Goal: Navigation & Orientation: Find specific page/section

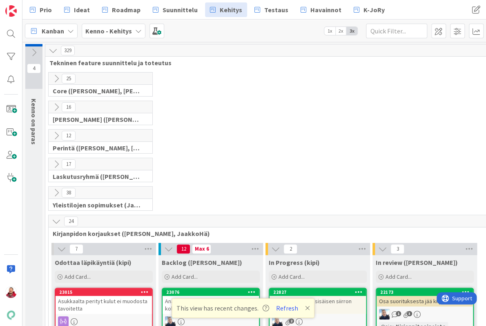
scroll to position [148, 0]
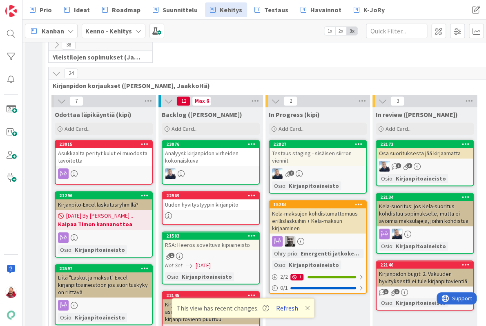
click at [279, 310] on button "Refresh" at bounding box center [287, 308] width 28 height 11
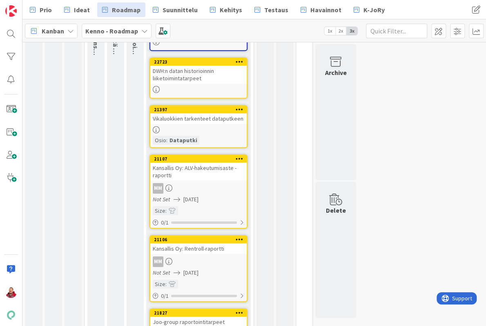
scroll to position [196, 0]
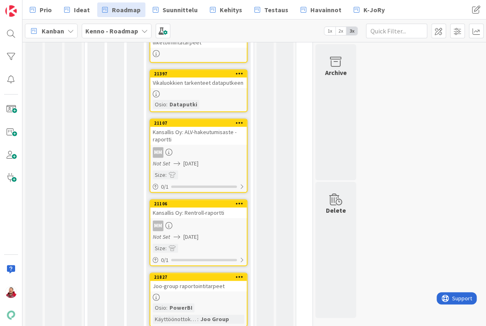
click at [212, 281] on div "Joo-group raportointitarpeet" at bounding box center [198, 286] width 96 height 11
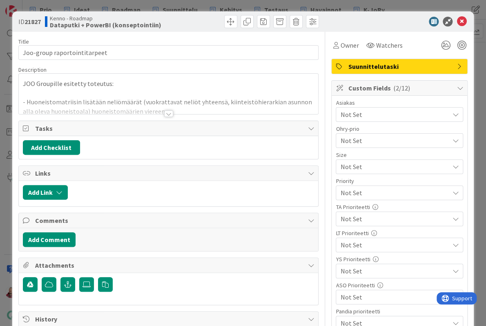
click at [169, 111] on div at bounding box center [168, 114] width 9 height 7
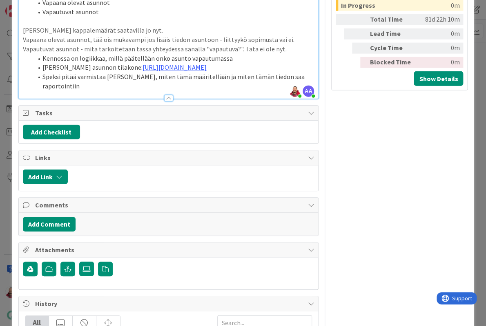
scroll to position [670, 0]
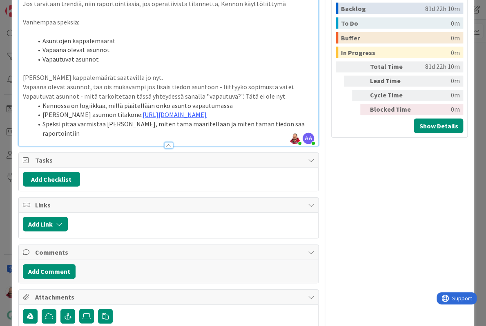
type textarea "x"
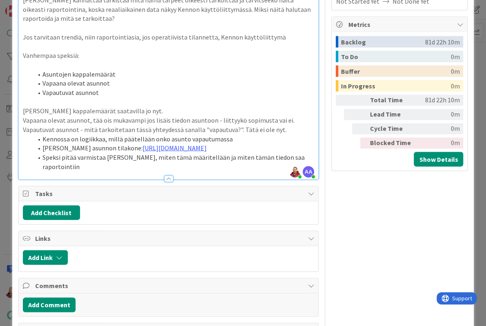
scroll to position [636, 0]
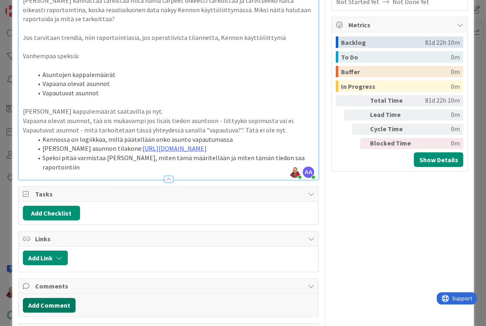
click at [52, 298] on button "Add Comment" at bounding box center [49, 305] width 53 height 15
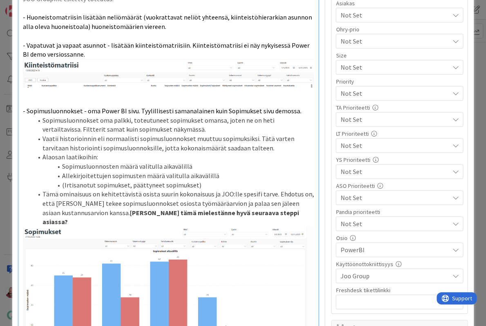
scroll to position [0, 0]
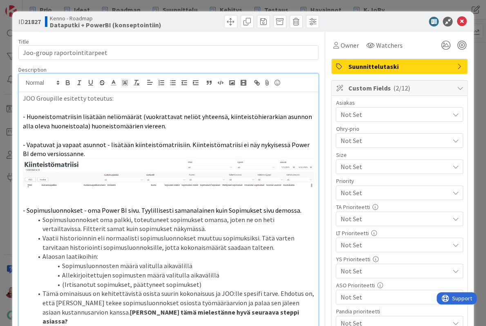
click at [94, 141] on span "- Vapatuvat ja vapaat asunnot - lisätään kiinteistömatriisiin. Kiinteistömatrii…" at bounding box center [167, 150] width 288 height 18
copy span "- Vapatuvat ja vapaat asunnot - lisätään kiinteistömatriisiin. Kiinteistömatrii…"
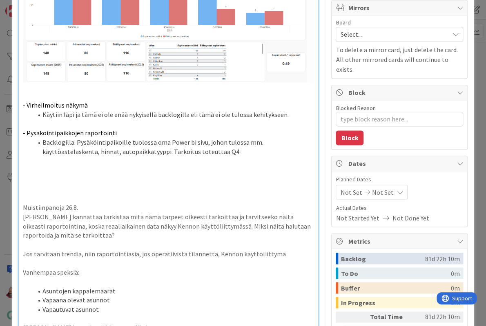
scroll to position [606, 0]
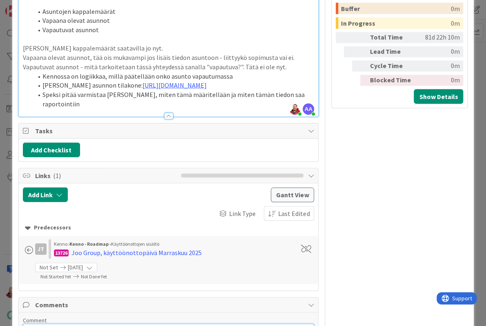
scroll to position [700, 0]
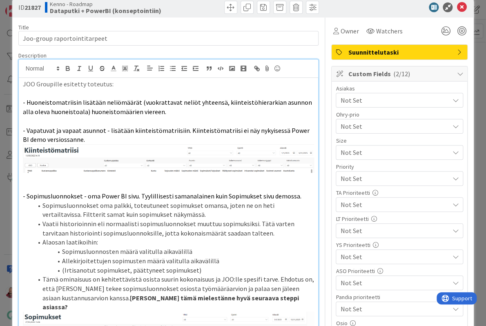
scroll to position [18, 0]
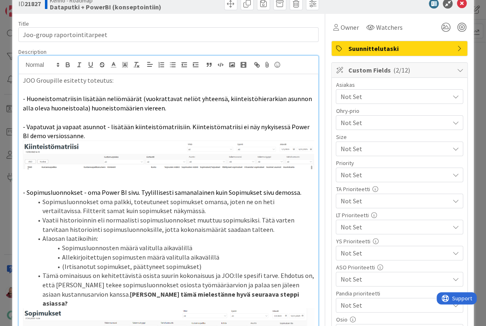
type textarea "x"
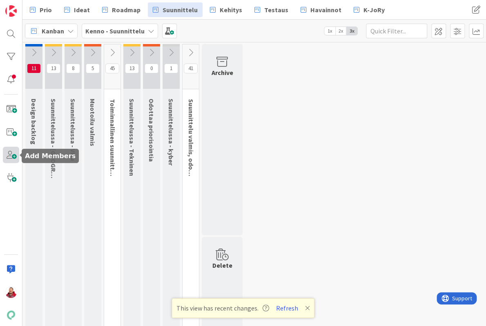
click at [15, 158] on span at bounding box center [11, 155] width 16 height 16
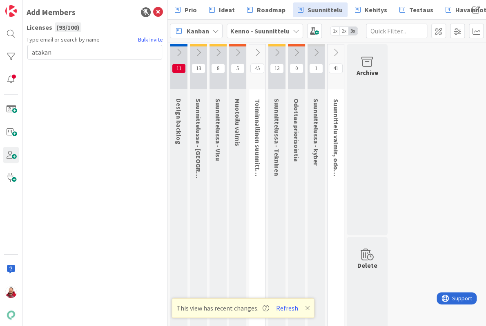
type input "atakan"
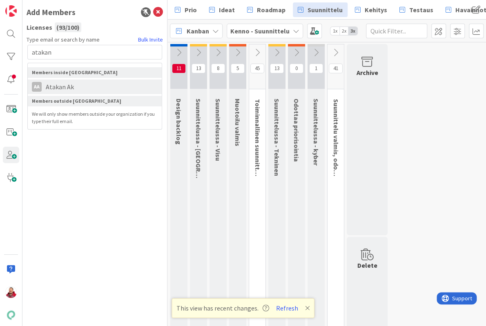
click at [64, 82] on span "Atakan Ak" at bounding box center [60, 87] width 36 height 10
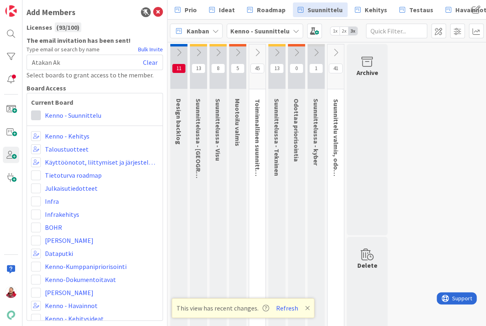
click at [38, 111] on span at bounding box center [36, 116] width 10 height 10
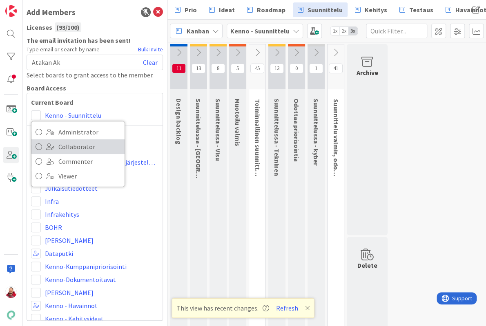
click at [54, 140] on link "Collaborator" at bounding box center [77, 147] width 93 height 15
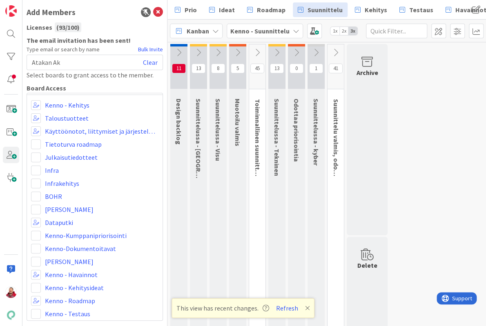
scroll to position [31, 1]
click at [38, 231] on span at bounding box center [36, 236] width 10 height 10
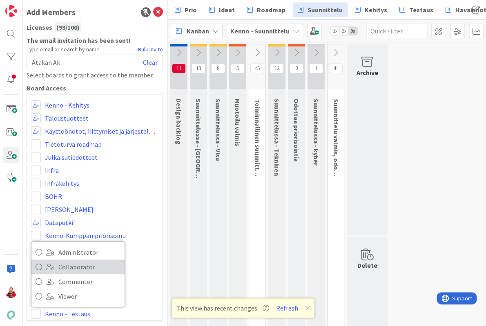
click at [65, 261] on span "Collaborator" at bounding box center [89, 267] width 62 height 12
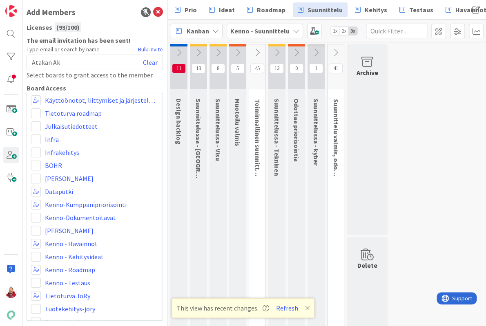
scroll to position [77, 1]
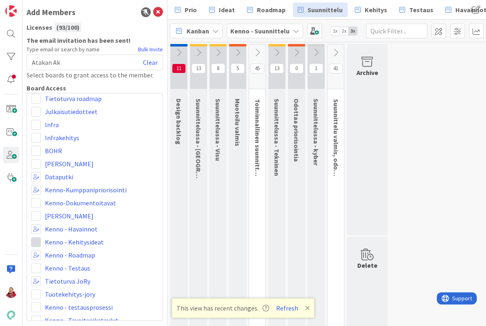
click at [35, 238] on span at bounding box center [36, 243] width 10 height 10
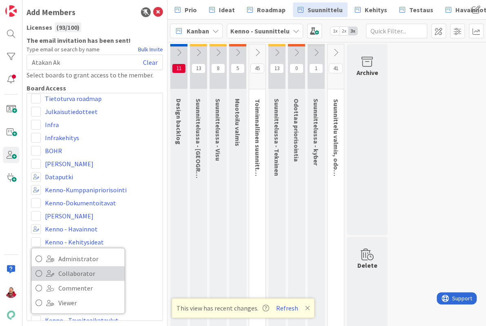
click at [55, 266] on link "Collaborator" at bounding box center [77, 273] width 93 height 15
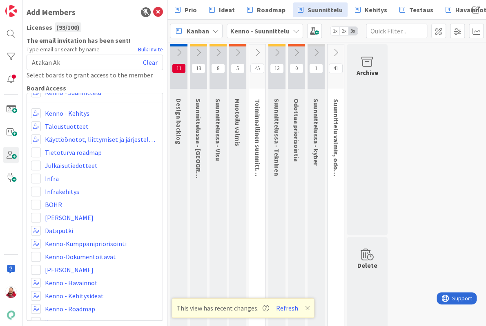
scroll to position [21, 1]
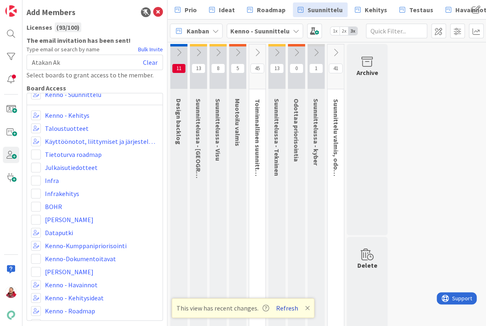
click at [284, 309] on button "Refresh" at bounding box center [287, 308] width 28 height 11
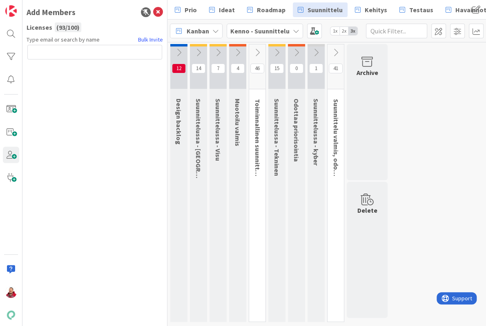
click at [158, 11] on icon at bounding box center [158, 12] width 10 height 10
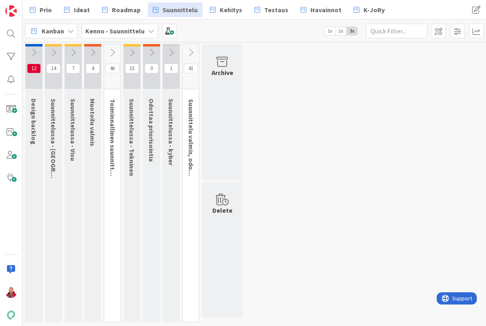
click at [111, 47] on button at bounding box center [112, 53] width 16 height 12
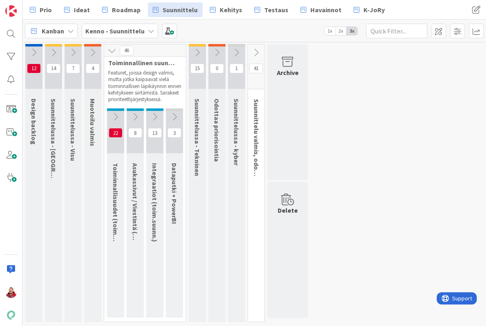
click at [178, 113] on icon at bounding box center [174, 117] width 9 height 9
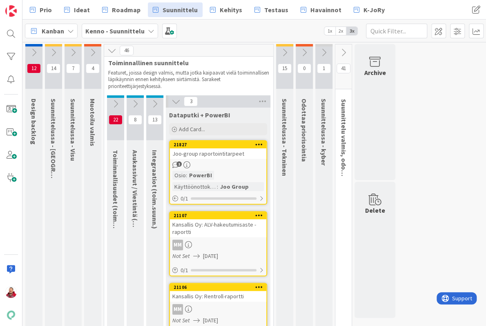
click at [202, 149] on div "Joo-group raportointitarpeet" at bounding box center [218, 154] width 96 height 11
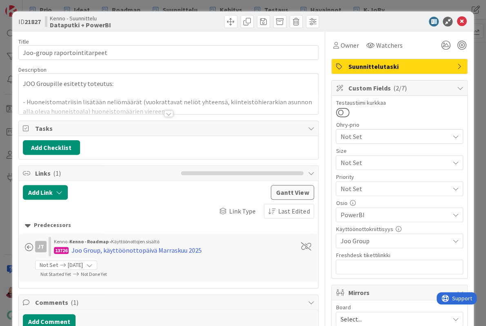
click at [107, 96] on div at bounding box center [169, 103] width 300 height 21
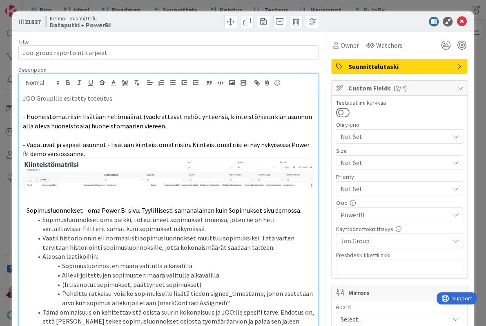
click at [72, 216] on span "Sopimusluonnokset oma palkki, toteutuneet sopimukset omansa, joten ne on heti v…" at bounding box center [158, 225] width 233 height 18
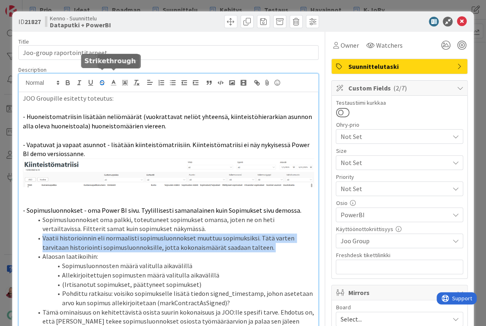
click at [102, 79] on icon "button" at bounding box center [101, 82] width 7 height 7
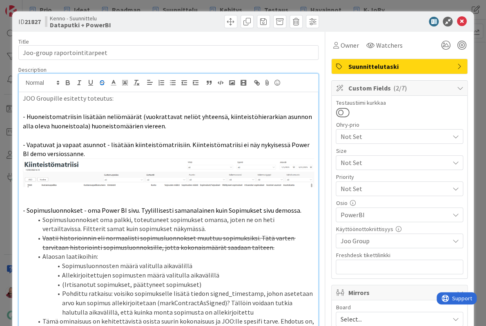
drag, startPoint x: 485, startPoint y: 2, endPoint x: 257, endPoint y: 209, distance: 307.9
click at [257, 234] on li "Vaatii historioinnin eli normaalisti sopimusluonnokset muuttuu sopimuksiksi. Tä…" at bounding box center [174, 243] width 282 height 18
drag, startPoint x: 183, startPoint y: 209, endPoint x: 40, endPoint y: 202, distance: 142.6
click at [40, 234] on li "Vaatii historioinnin eli normaalisti sopimusluonnokset muuttuu sopimuksiksi. Tä…" at bounding box center [174, 243] width 282 height 18
click at [73, 234] on s "Vaatii historioinnin eli normaalisti sopimusluonnokset muuttuu sopimuksiksi. Tä…" at bounding box center [168, 243] width 253 height 18
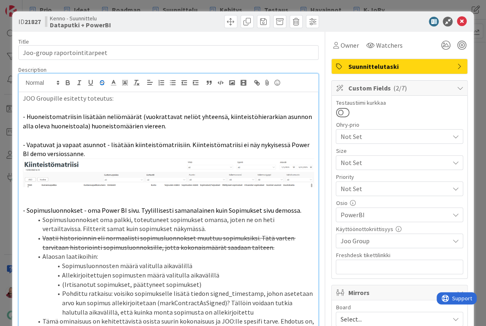
drag, startPoint x: 180, startPoint y: 209, endPoint x: 9, endPoint y: 201, distance: 171.2
click at [9, 201] on div "ID 21827 Kenno - Suunnittelu Dataputki + PowerBI Title 28 / 128 Joo-group rapor…" at bounding box center [243, 163] width 486 height 326
type textarea "x"
click at [463, 17] on icon at bounding box center [461, 22] width 10 height 10
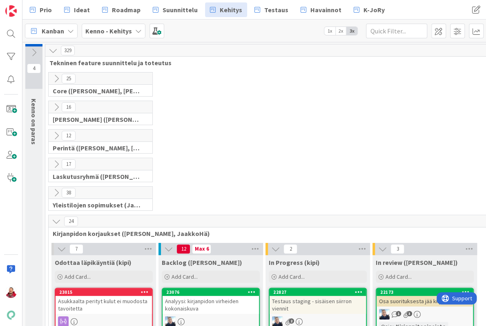
click at [58, 217] on icon at bounding box center [56, 221] width 9 height 9
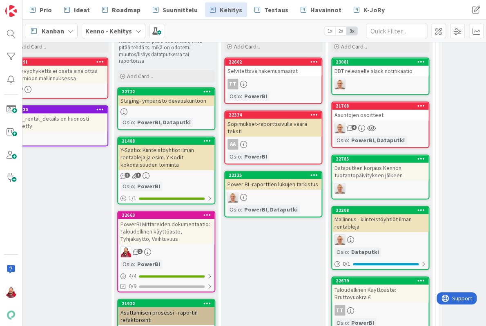
scroll to position [345, 152]
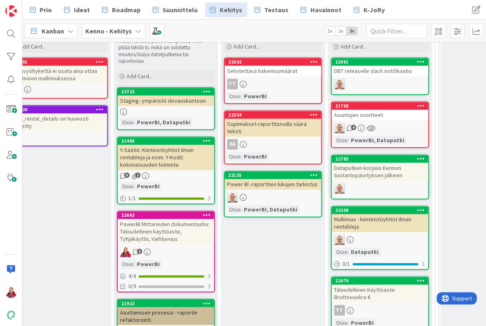
click at [160, 145] on div "Y-Säätiö: Kiinteistöyhtiöt ilman rentableja ja esim. Y-Kodit kokonaisuuden toim…" at bounding box center [166, 157] width 96 height 25
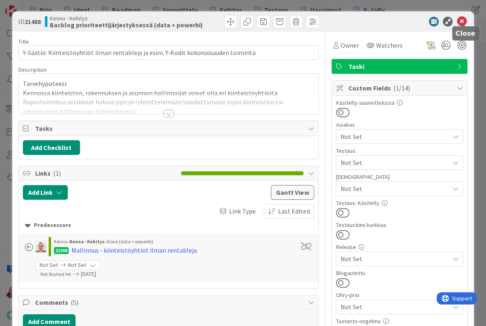
click at [462, 21] on icon at bounding box center [461, 22] width 10 height 10
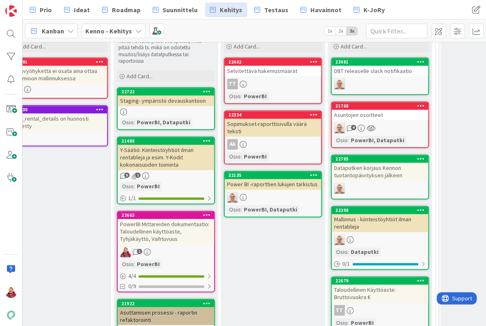
click at [272, 179] on div "Power BI -raporttien lukujen tarkistus" at bounding box center [272, 184] width 96 height 11
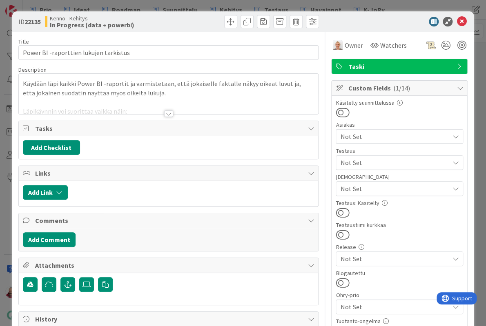
click at [169, 111] on div at bounding box center [168, 114] width 9 height 7
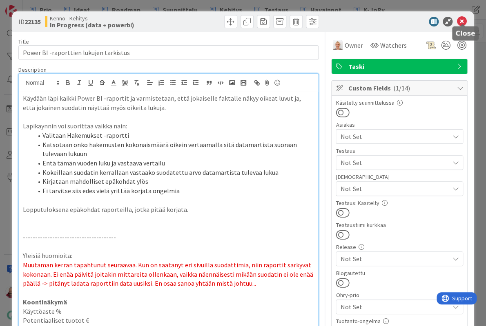
click at [462, 22] on icon at bounding box center [461, 22] width 10 height 10
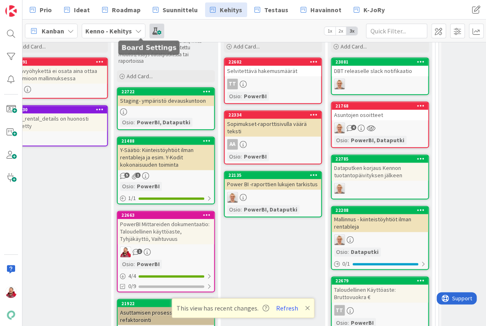
click at [149, 28] on span at bounding box center [156, 31] width 15 height 15
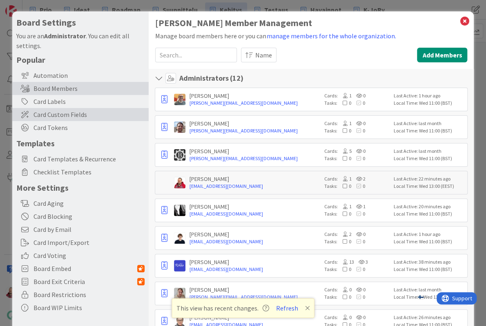
click at [77, 110] on span "Card Custom Fields" at bounding box center [88, 115] width 111 height 10
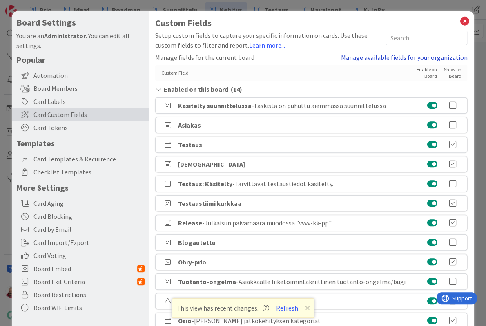
click at [408, 53] on link "Manage available fields for your organization" at bounding box center [403, 58] width 127 height 10
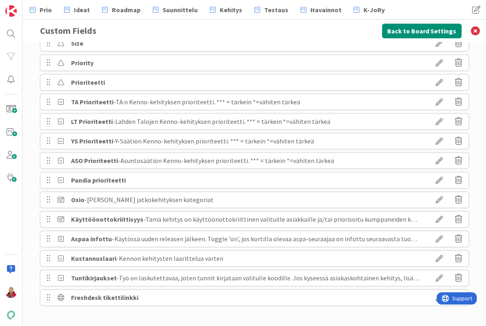
scroll to position [314, 0]
click at [438, 196] on icon at bounding box center [439, 200] width 23 height 14
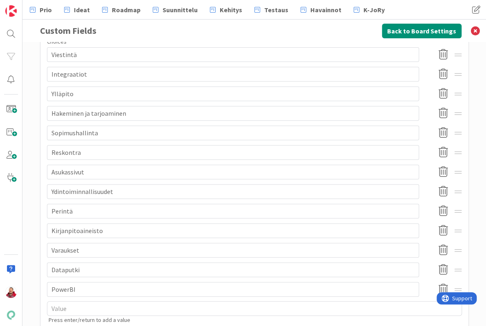
scroll to position [124, 0]
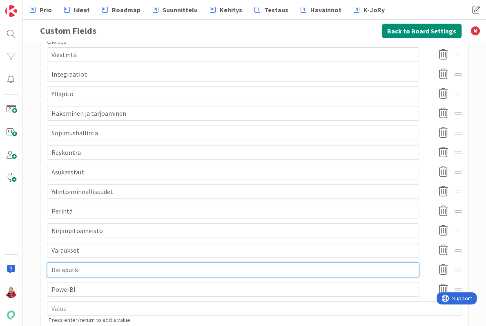
drag, startPoint x: 92, startPoint y: 238, endPoint x: 31, endPoint y: 228, distance: 61.7
click at [31, 228] on div "Set up custom fields to capture your specific information on cards. Use custom …" at bounding box center [253, 184] width 463 height 284
type textarea "x"
type input "D"
type textarea "x"
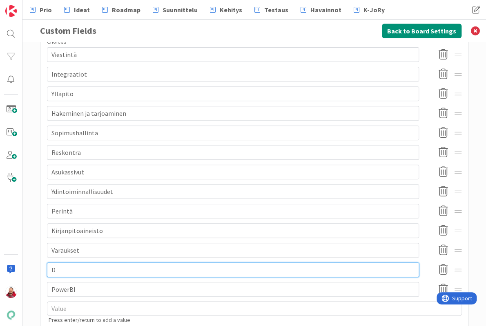
type input "DW"
type textarea "x"
type input "DWH"
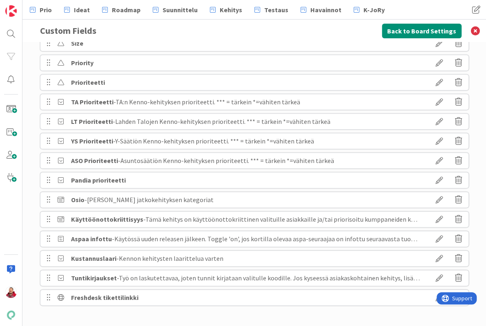
scroll to position [314, 0]
click at [423, 30] on button "Back to Board Settings" at bounding box center [422, 31] width 80 height 15
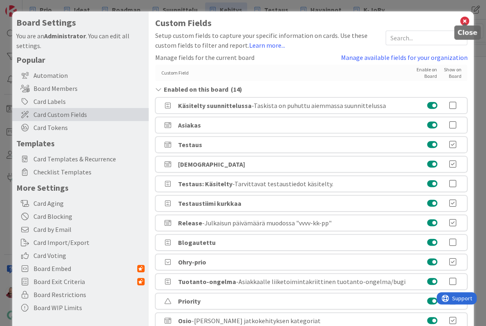
click at [463, 18] on icon at bounding box center [464, 21] width 11 height 11
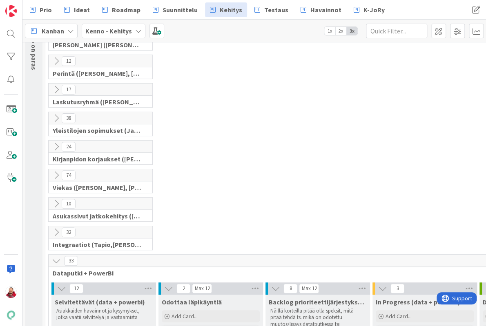
scroll to position [128, 0]
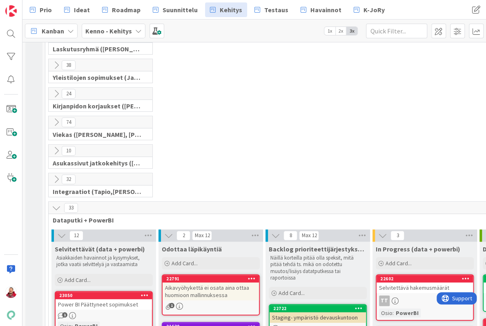
click at [54, 204] on icon at bounding box center [56, 208] width 9 height 9
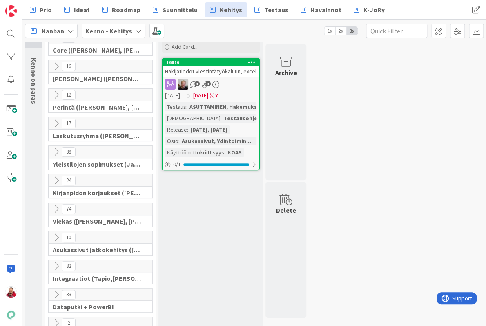
scroll to position [24, 0]
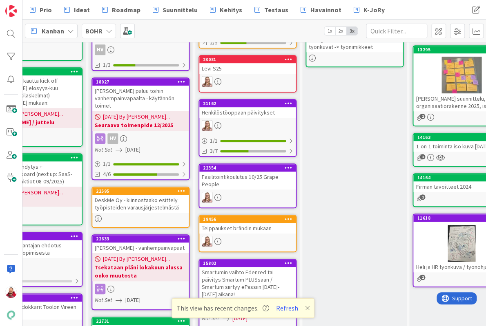
scroll to position [269, 258]
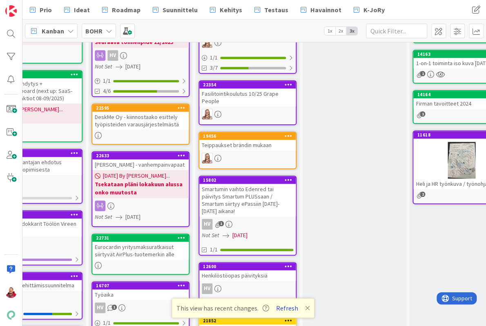
click at [284, 309] on button "Refresh" at bounding box center [287, 308] width 28 height 11
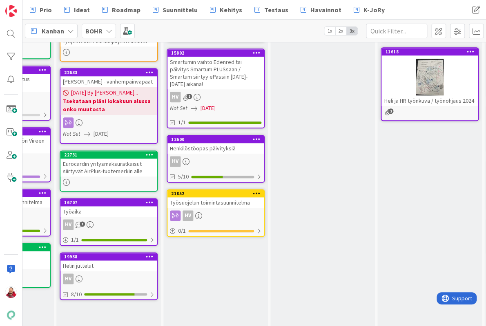
click at [204, 198] on div "Työsuojelun toimintasuunnitelma" at bounding box center [215, 203] width 96 height 11
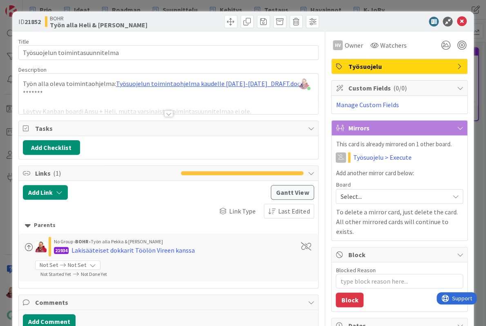
click at [168, 111] on div at bounding box center [168, 114] width 9 height 7
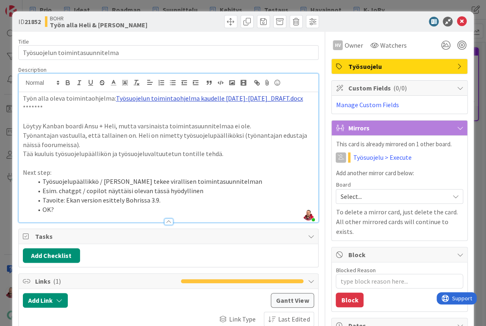
click at [165, 94] on link "Työsuojelun toimintaohjelma kaudelle 2024-2025_DRAFT.docx" at bounding box center [209, 98] width 187 height 8
click at [178, 108] on link "https://pandiafioy.sharepoint.com/:w:/s/PandiaHenkilst/Ea3m9ajJm1dBu3vNlIIPfAwB…" at bounding box center [152, 113] width 56 height 11
click at [463, 22] on icon at bounding box center [461, 22] width 10 height 10
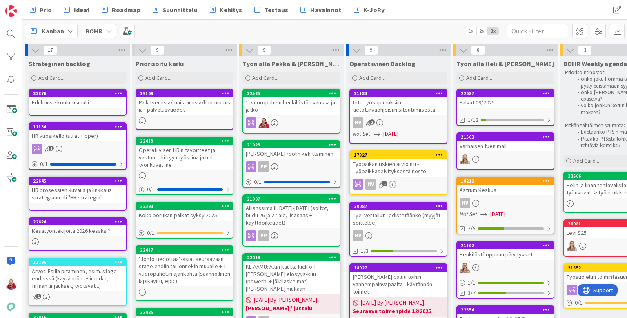
click at [60, 226] on div "Kesätyöntekijöitä 2026 kesäksi?" at bounding box center [77, 231] width 96 height 11
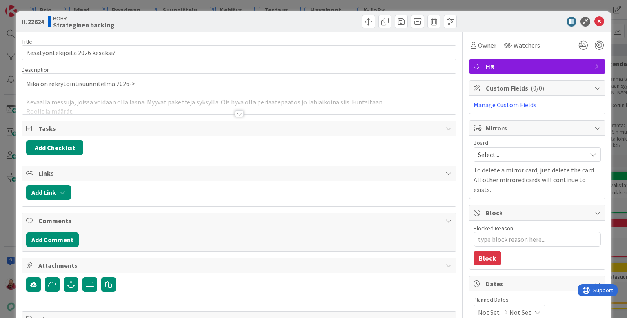
click at [241, 111] on div at bounding box center [239, 114] width 9 height 7
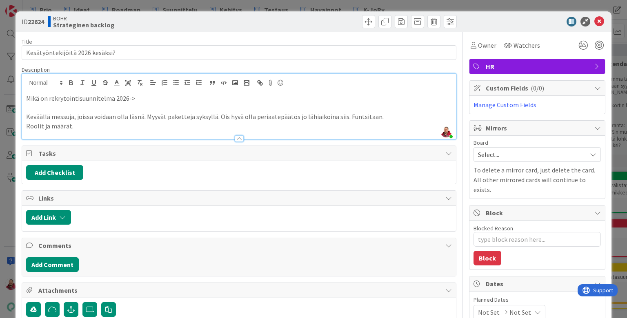
click at [241, 112] on p "Keväällä messuja, joissa voidaan olla läsnä. Myyvät paketteja syksyllä. Ois hyv…" at bounding box center [238, 116] width 425 height 9
click at [290, 41] on div "Title 31 / 128" at bounding box center [239, 41] width 434 height 7
click at [485, 17] on icon at bounding box center [599, 22] width 10 height 10
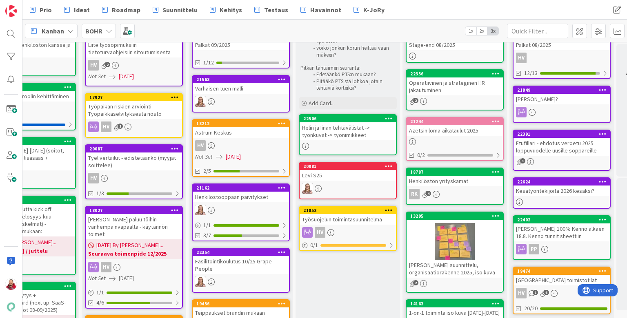
scroll to position [57, 264]
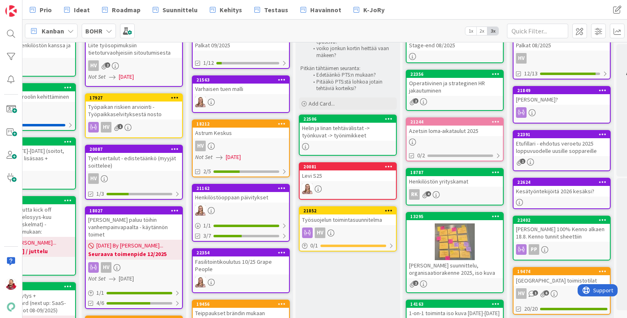
click at [310, 171] on div "Levi S25" at bounding box center [348, 176] width 96 height 11
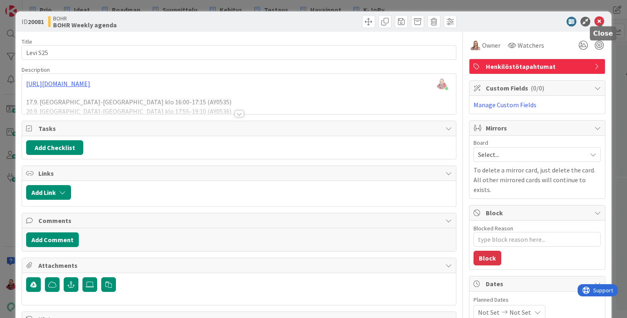
click at [485, 18] on icon at bounding box center [599, 22] width 10 height 10
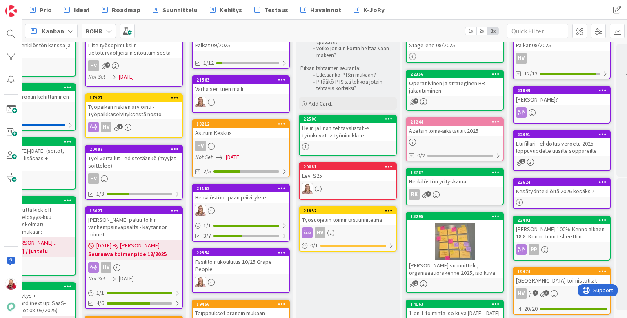
scroll to position [39, 264]
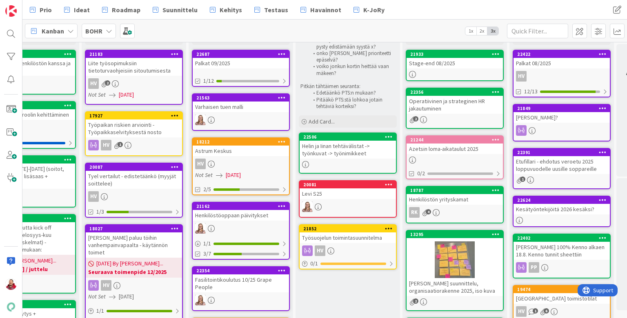
click at [339, 189] on div "Levi S25" at bounding box center [348, 194] width 96 height 11
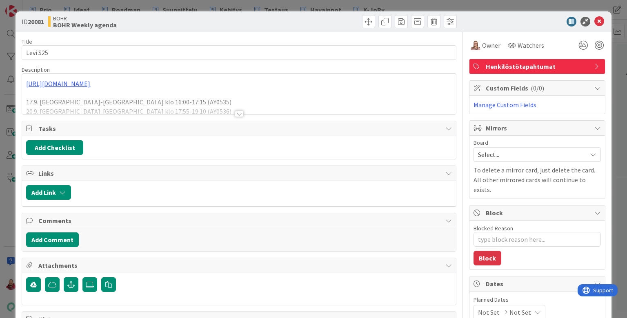
click at [241, 111] on div at bounding box center [239, 114] width 9 height 7
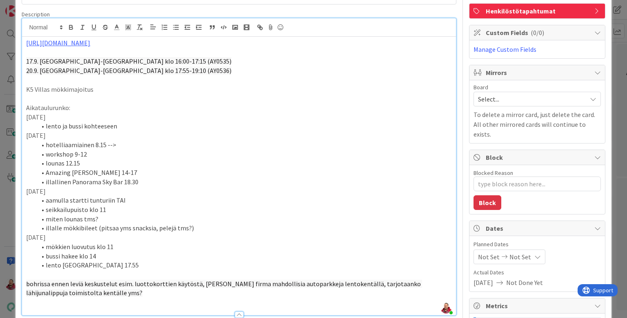
scroll to position [60, 0]
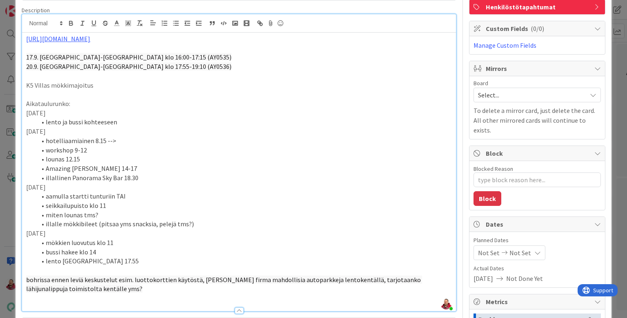
click at [424, 275] on p "bohrissa ennen leviä keskustelut esim. luottokorttien käytöstä, maksaako firma …" at bounding box center [238, 284] width 425 height 18
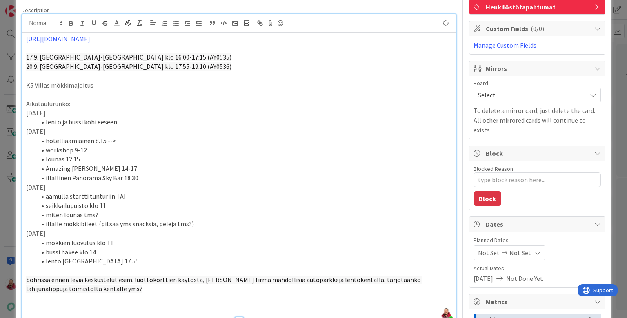
type textarea "x"
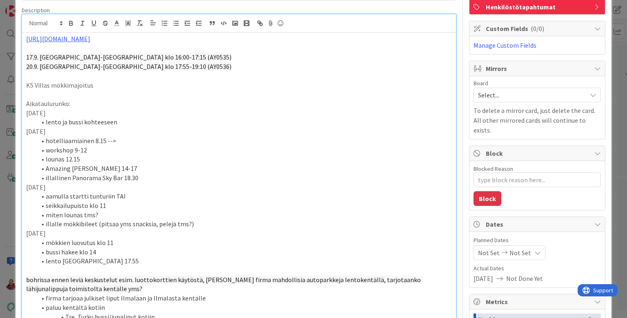
click at [171, 220] on li "illalle mökkibileet (pitsaa yms snacksia, pelejä tms?)" at bounding box center [243, 224] width 415 height 9
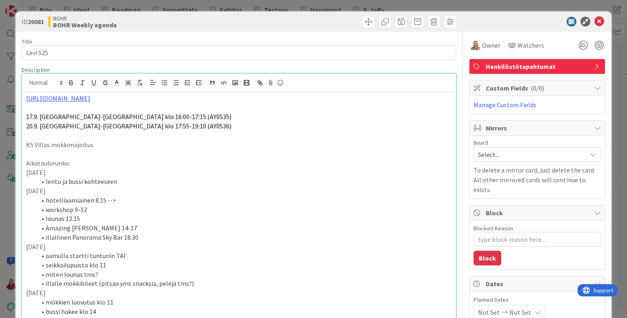
scroll to position [0, 0]
click at [485, 18] on icon at bounding box center [599, 22] width 10 height 10
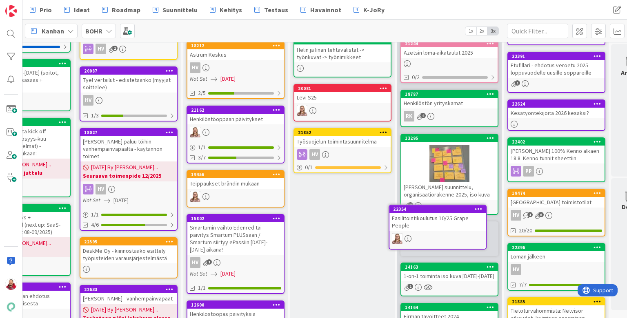
scroll to position [138, 270]
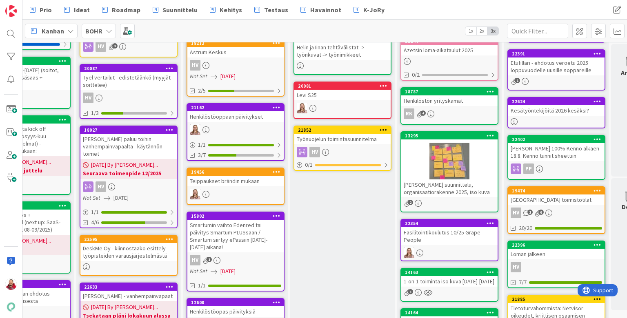
click at [421, 227] on div "Fasilitointikoulutus 10/25 Grape People" at bounding box center [449, 236] width 96 height 18
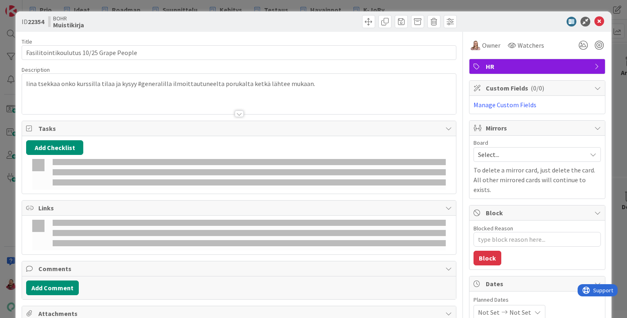
type textarea "x"
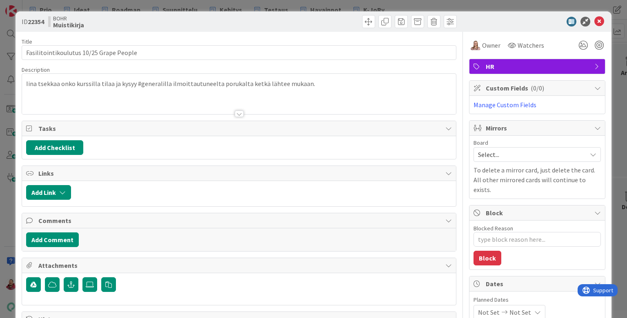
click at [281, 101] on div at bounding box center [238, 103] width 433 height 21
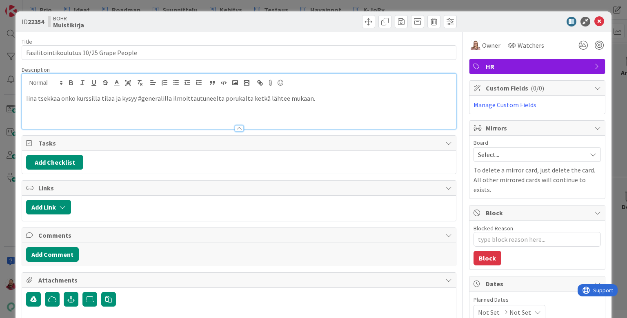
click at [277, 94] on p "Iina tsekkaa onko kurssilla tilaa ja kysyy #generalilla ilmoittautuneelta poruk…" at bounding box center [238, 98] width 425 height 9
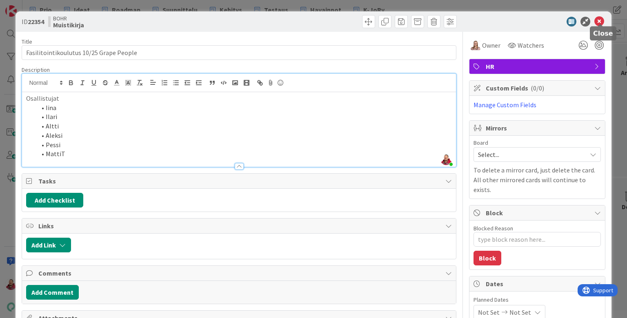
click at [485, 22] on icon at bounding box center [599, 22] width 10 height 10
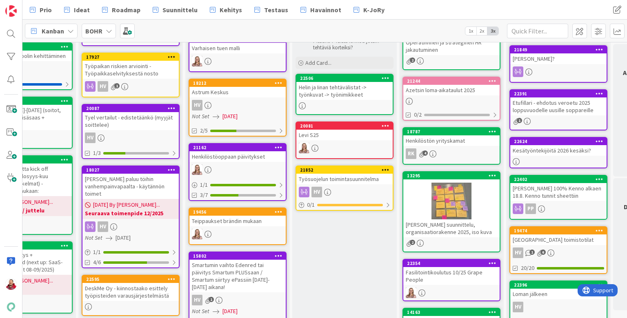
scroll to position [80, 268]
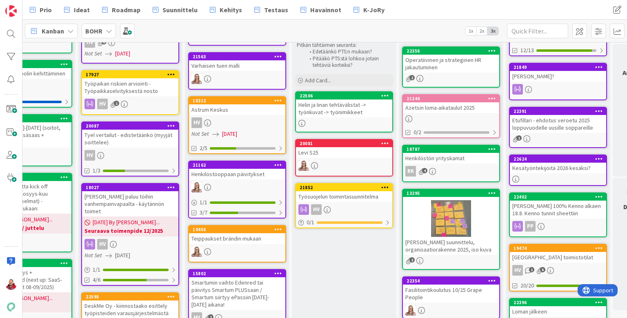
click at [364, 191] on div "Työsuojelun toimintasuunnitelma" at bounding box center [344, 196] width 96 height 11
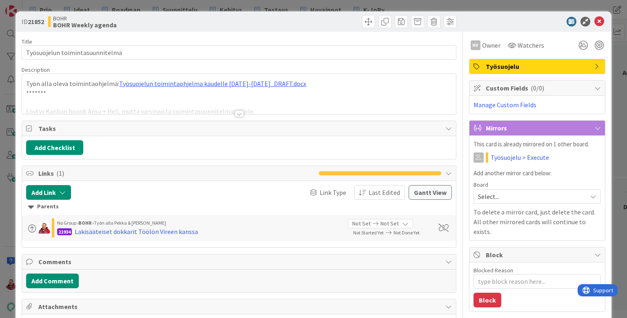
click at [238, 111] on div at bounding box center [239, 114] width 9 height 7
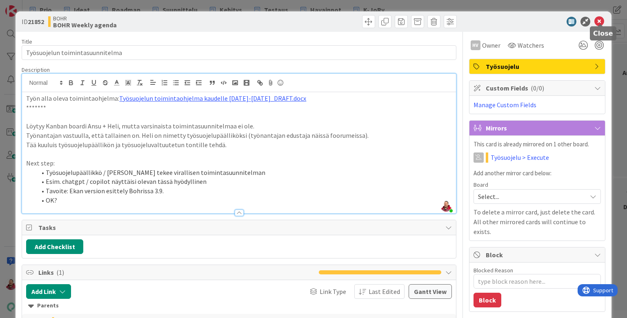
click at [485, 20] on icon at bounding box center [599, 22] width 10 height 10
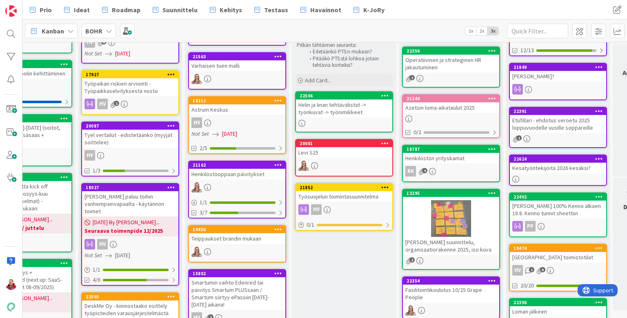
click at [95, 29] on div "BOHR" at bounding box center [99, 31] width 34 height 15
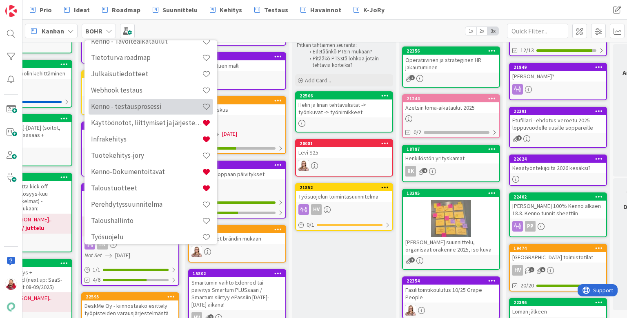
scroll to position [295, 0]
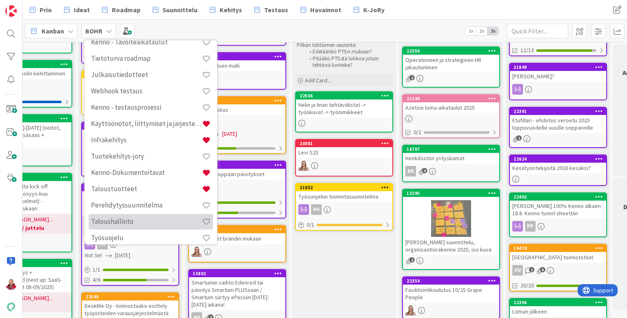
click at [125, 222] on div "Taloushallinto" at bounding box center [151, 222] width 124 height 16
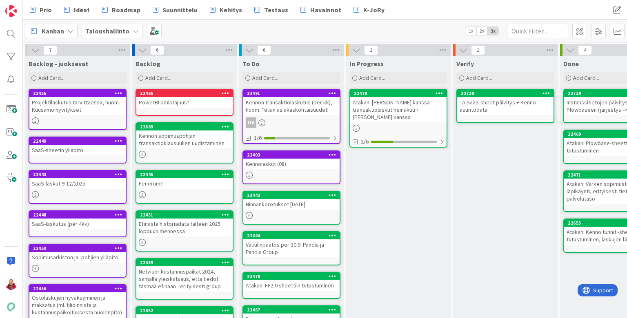
click at [102, 30] on b "Taloushallinto" at bounding box center [107, 31] width 44 height 8
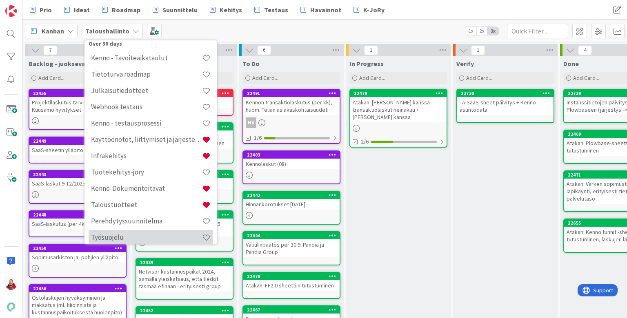
scroll to position [295, 0]
click at [123, 235] on h4 "Työsuojelu" at bounding box center [146, 238] width 111 height 8
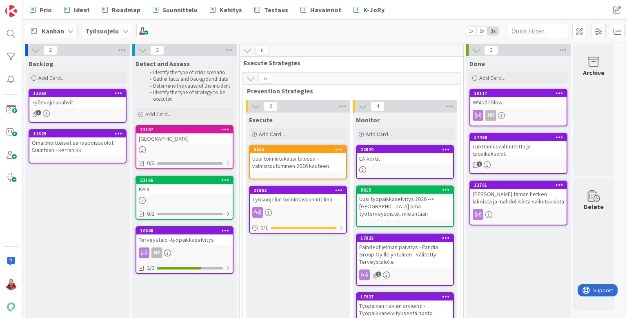
click at [165, 133] on div "Tampere" at bounding box center [184, 138] width 96 height 11
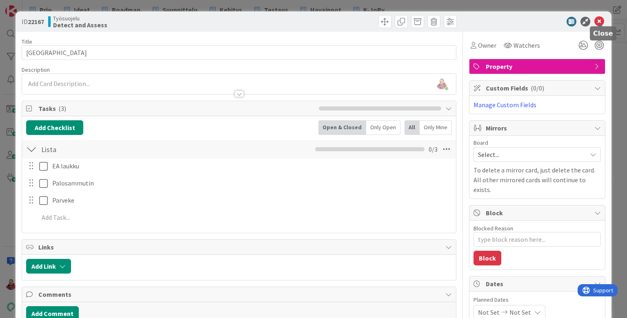
click at [485, 19] on icon at bounding box center [599, 22] width 10 height 10
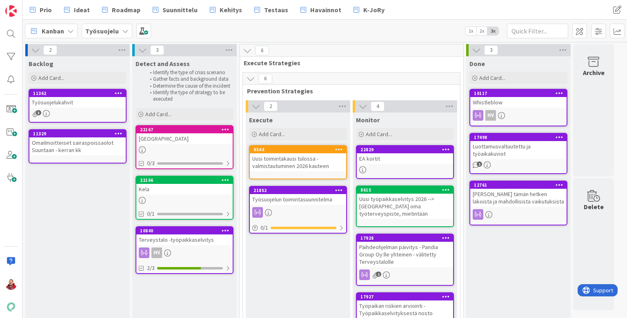
click at [190, 235] on div "Terveystalo -työpaikkaselvitys" at bounding box center [184, 240] width 96 height 11
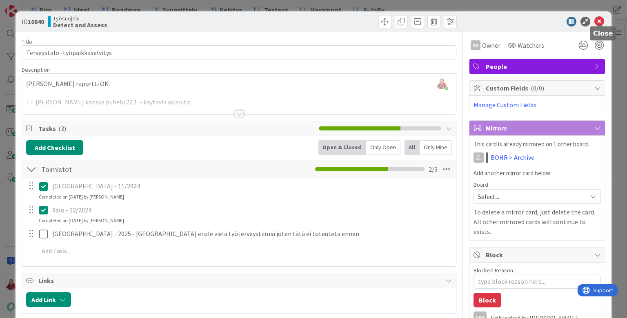
click at [485, 18] on icon at bounding box center [599, 22] width 10 height 10
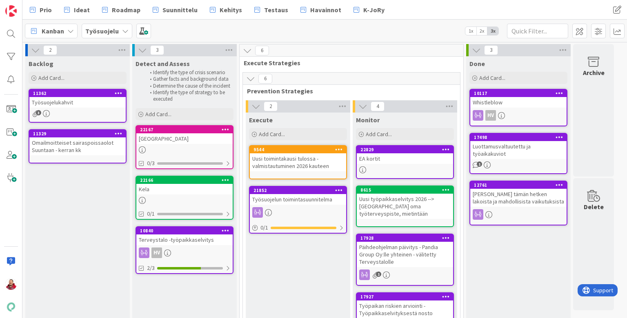
click at [122, 29] on icon at bounding box center [125, 31] width 7 height 7
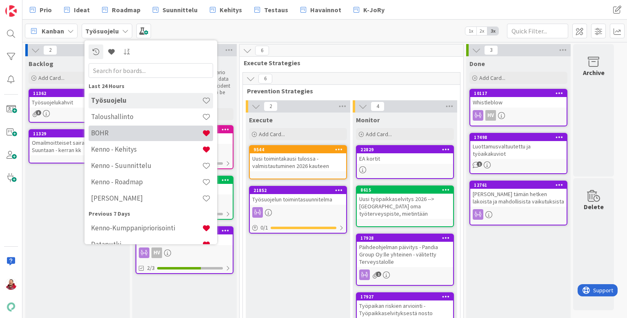
click at [114, 135] on h4 "BOHR" at bounding box center [146, 133] width 111 height 8
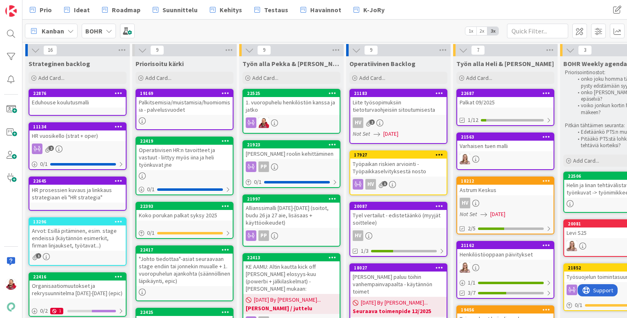
scroll to position [1, 0]
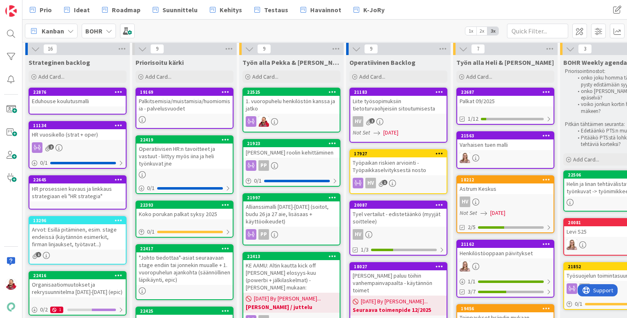
click at [67, 96] on div "Eduhouse koulutusmalli" at bounding box center [77, 101] width 96 height 11
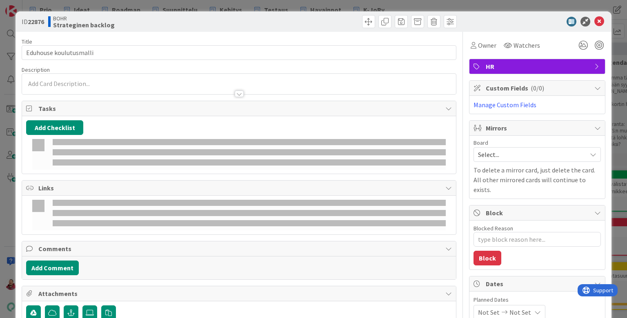
type textarea "x"
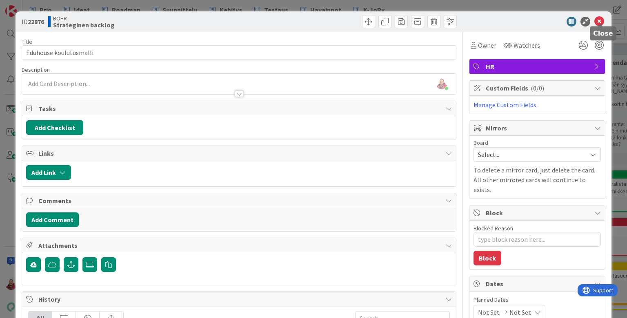
click at [485, 19] on icon at bounding box center [599, 22] width 10 height 10
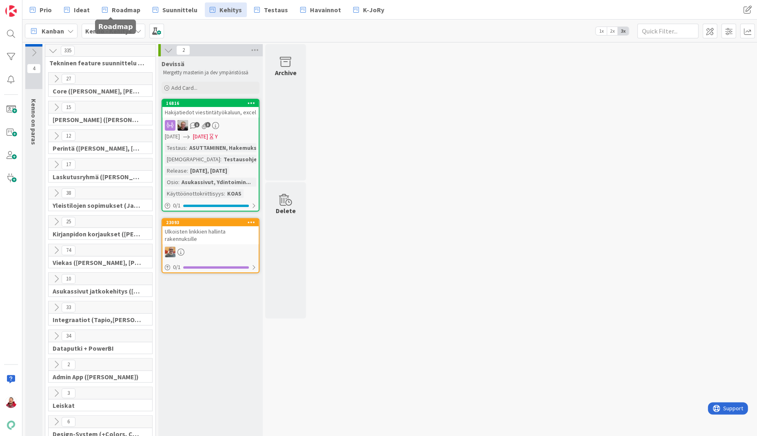
scroll to position [14, 0]
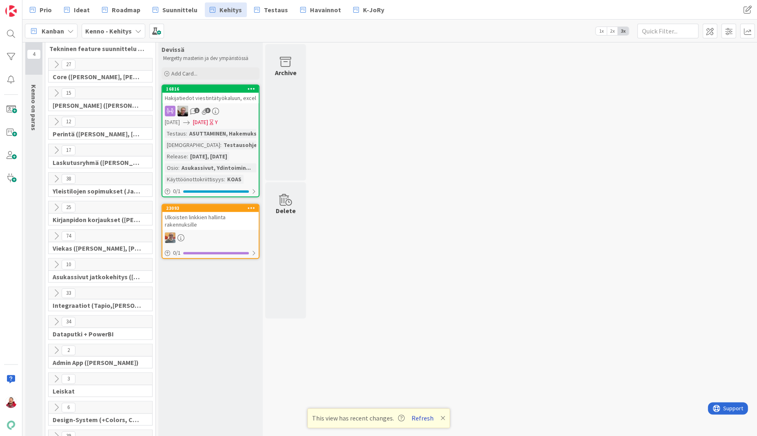
click at [414, 417] on button "Refresh" at bounding box center [423, 418] width 28 height 11
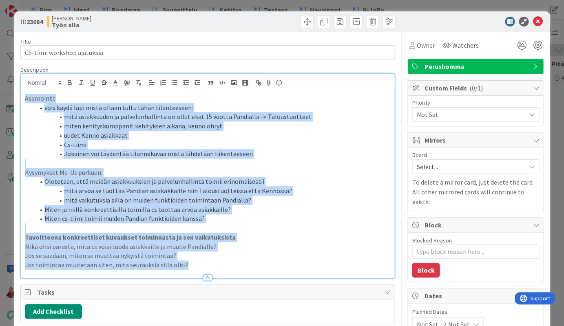
scroll to position [0, 124]
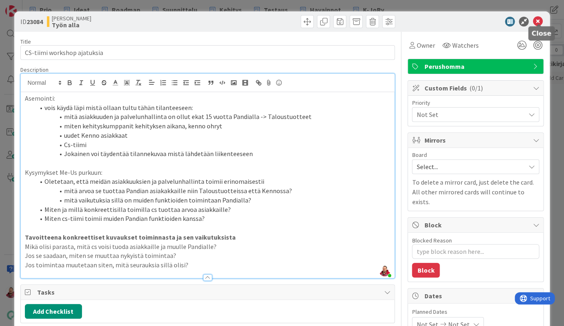
click at [539, 20] on icon at bounding box center [538, 22] width 10 height 10
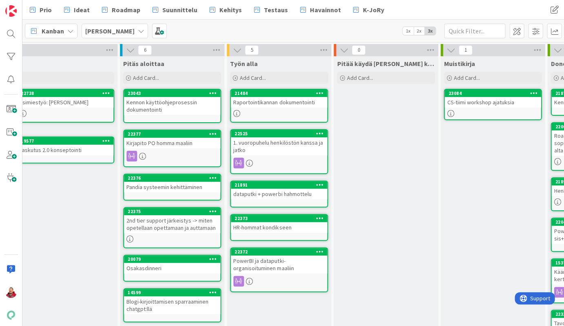
scroll to position [0, 226]
